Goal: Check status: Check status

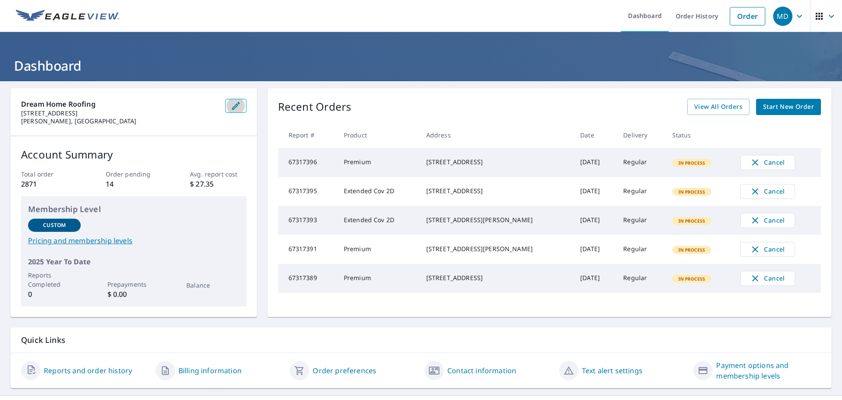
click at [241, 104] on button "button" at bounding box center [235, 106] width 21 height 14
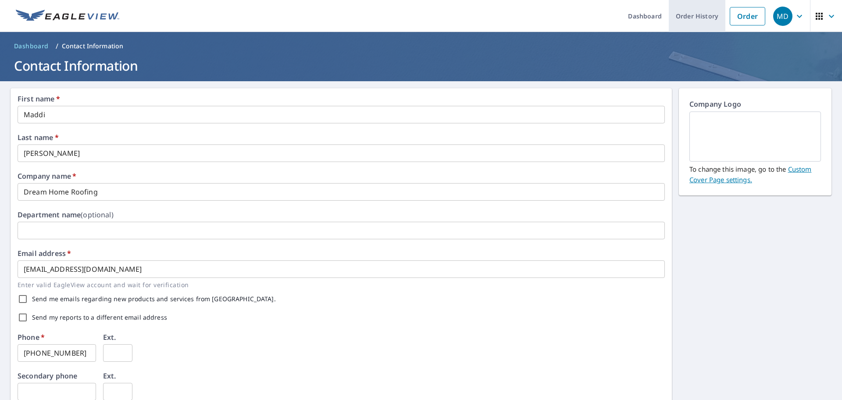
click at [690, 13] on link "Order History" at bounding box center [697, 16] width 57 height 32
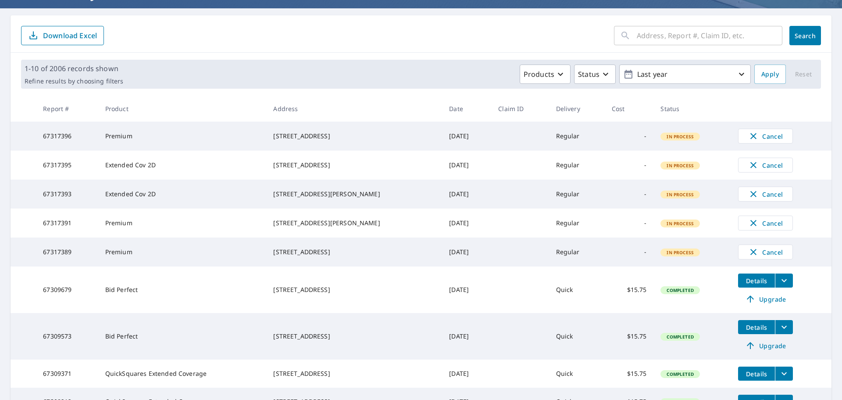
scroll to position [88, 0]
